Goal: Transaction & Acquisition: Purchase product/service

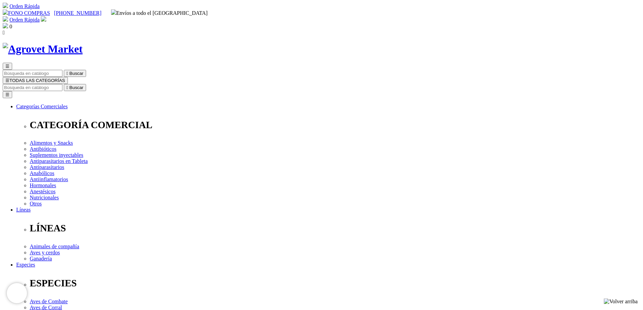
radio input "true"
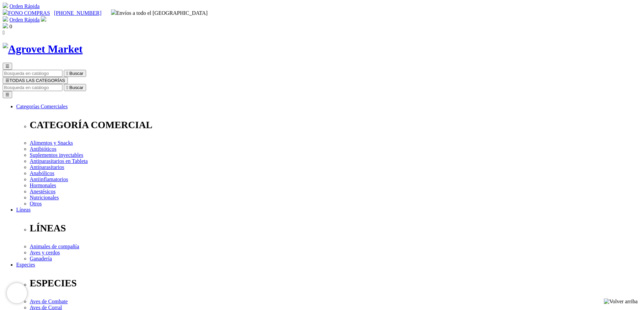
select select "391"
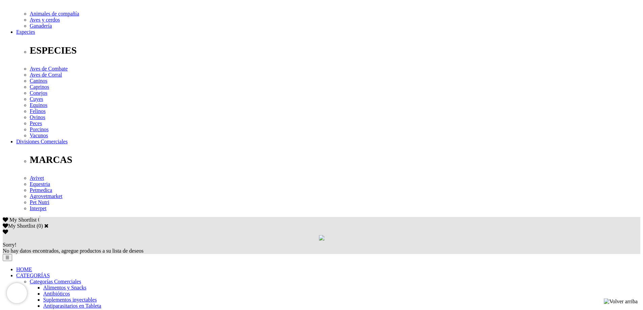
scroll to position [236, 0]
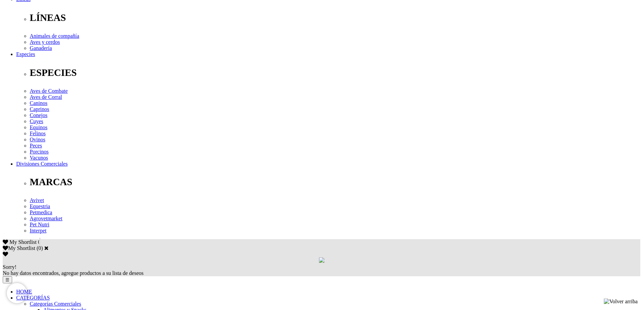
scroll to position [236, 0]
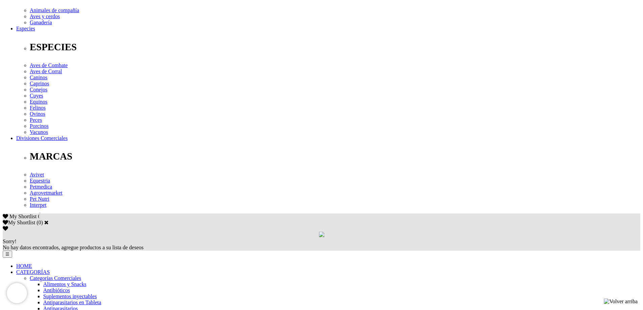
scroll to position [396, 0]
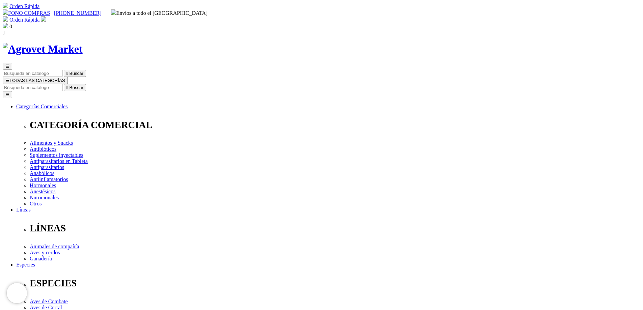
scroll to position [55, 0]
select select "413"
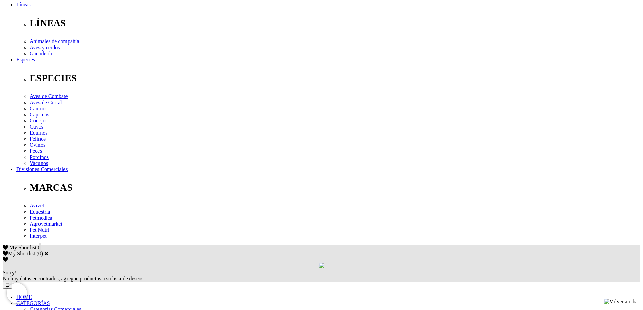
scroll to position [203, 0]
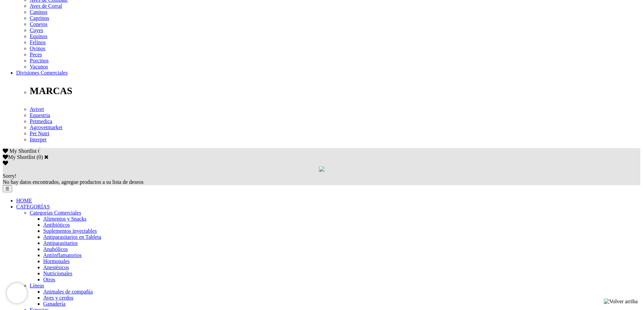
scroll to position [304, 0]
